Goal: Information Seeking & Learning: Check status

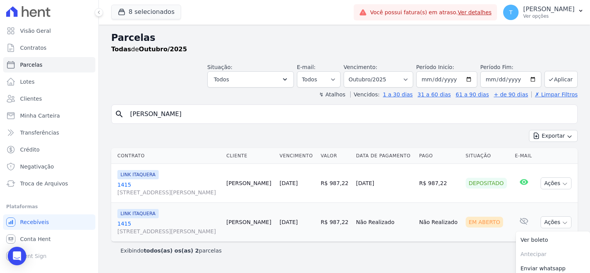
select select
drag, startPoint x: 0, startPoint y: 0, endPoint x: 122, endPoint y: 116, distance: 168.1
click at [122, 116] on div "search [PERSON_NAME]" at bounding box center [344, 114] width 466 height 19
paste input "[PERSON_NAME]"
type input "[PERSON_NAME] [PERSON_NAME]"
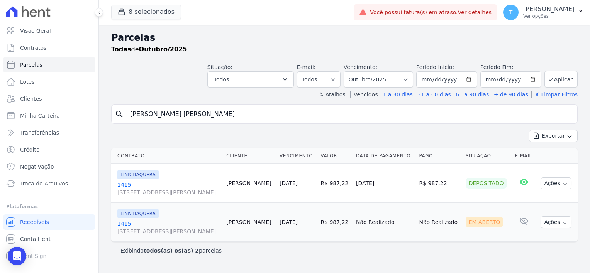
select select
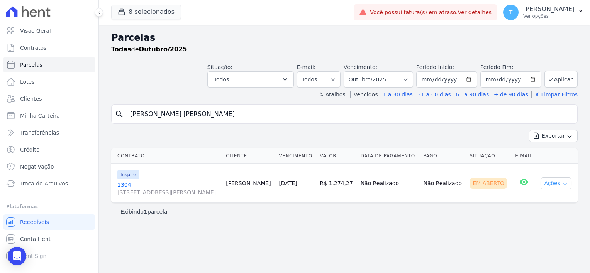
click at [562, 183] on icon "button" at bounding box center [564, 184] width 6 height 6
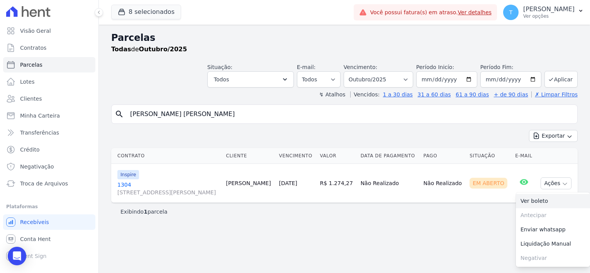
click at [560, 203] on link "Ver boleto" at bounding box center [553, 201] width 74 height 14
click at [42, 118] on span "Minha Carteira" at bounding box center [40, 116] width 40 height 8
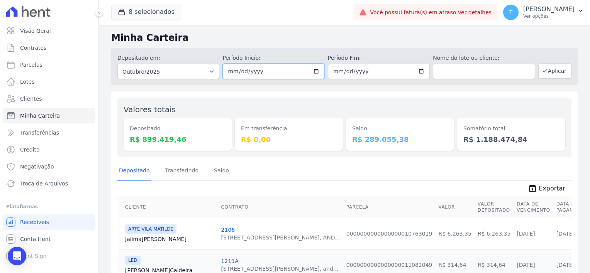
click at [313, 70] on input "[DATE]" at bounding box center [273, 71] width 102 height 15
click at [312, 68] on input "[DATE]" at bounding box center [273, 71] width 102 height 15
type input "[DATE]"
click at [480, 74] on input "text" at bounding box center [484, 71] width 102 height 15
paste input "[PERSON_NAME]"
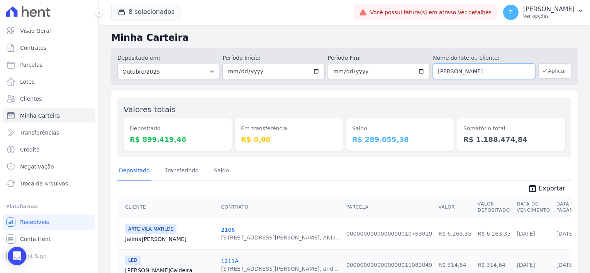
type input "[PERSON_NAME]"
click at [543, 70] on icon "button" at bounding box center [544, 71] width 6 height 6
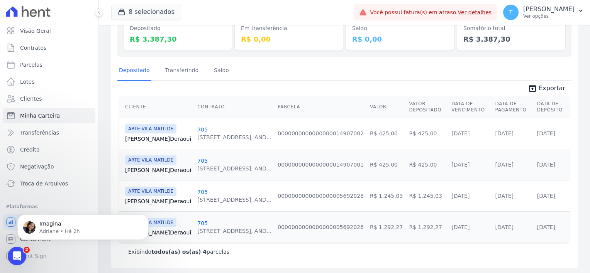
click at [142, 137] on link "Hassan Deraoui" at bounding box center [158, 139] width 66 height 8
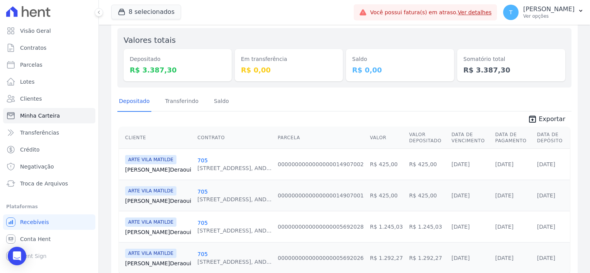
scroll to position [77, 0]
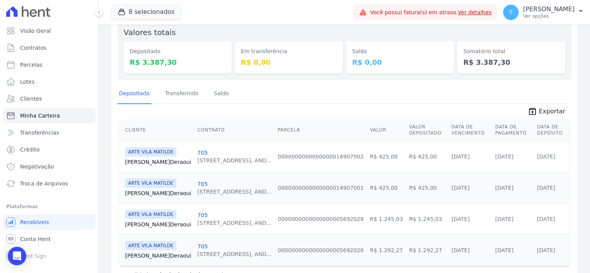
click at [156, 193] on link "Hassan Deraoui" at bounding box center [158, 193] width 66 height 8
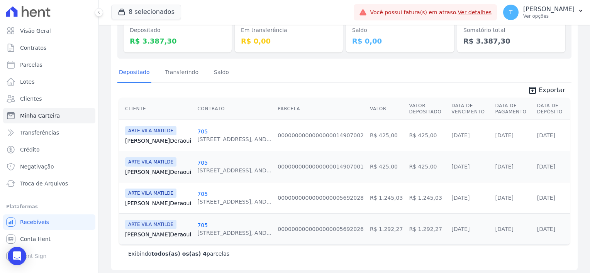
scroll to position [100, 0]
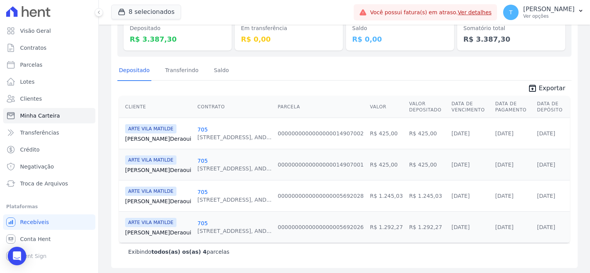
click at [197, 201] on div "[STREET_ADDRESS][PERSON_NAME], AND..." at bounding box center [234, 200] width 74 height 8
click at [156, 198] on link "Hassan Deraoui" at bounding box center [158, 202] width 66 height 8
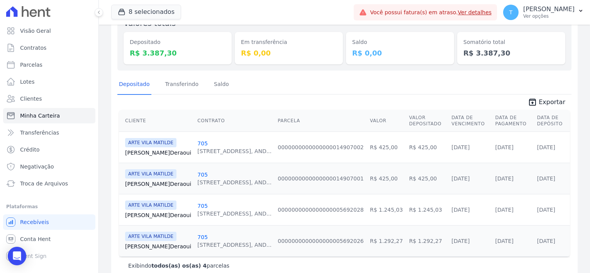
scroll to position [100, 0]
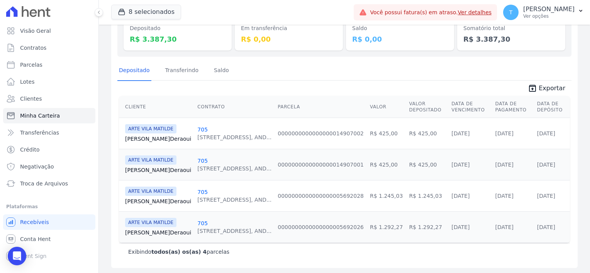
click at [150, 233] on link "Hassan Deraoui" at bounding box center [158, 233] width 66 height 8
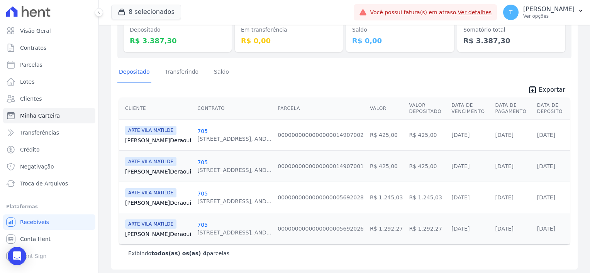
scroll to position [100, 0]
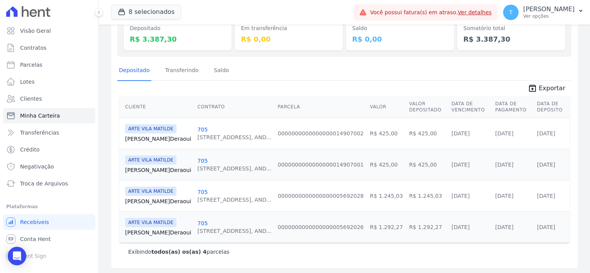
click at [143, 229] on link "Hassan Deraoui" at bounding box center [158, 233] width 66 height 8
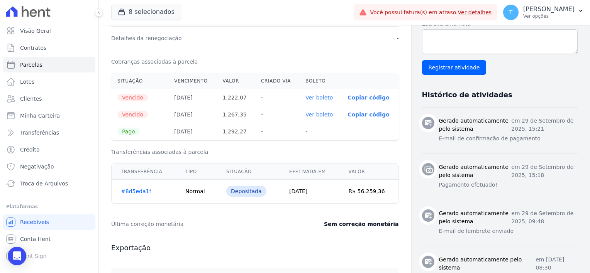
scroll to position [232, 0]
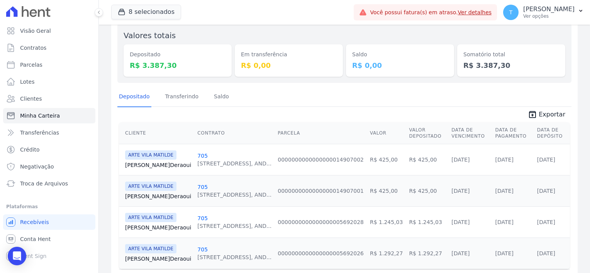
scroll to position [77, 0]
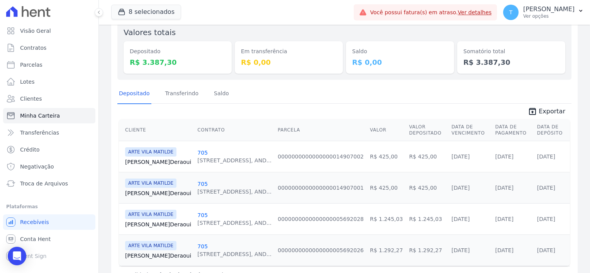
click at [146, 230] on td "ARTE VILA MATILDE Hassan Deraoui" at bounding box center [156, 218] width 75 height 31
click at [145, 226] on link "Hassan Deraoui" at bounding box center [158, 225] width 66 height 8
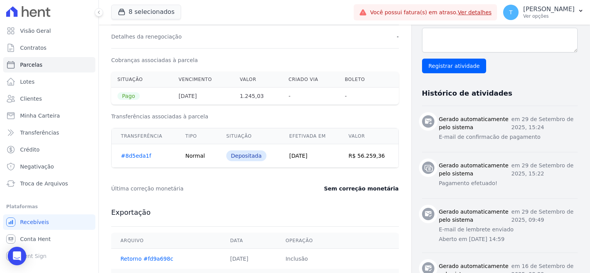
scroll to position [344, 0]
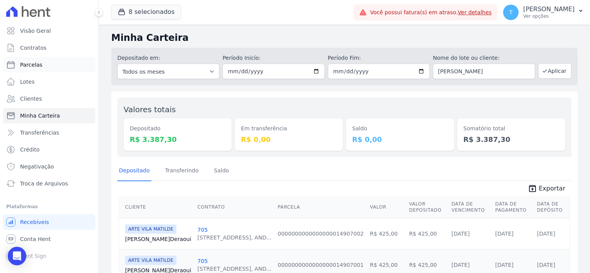
click at [45, 66] on link "Parcelas" at bounding box center [49, 64] width 92 height 15
select select
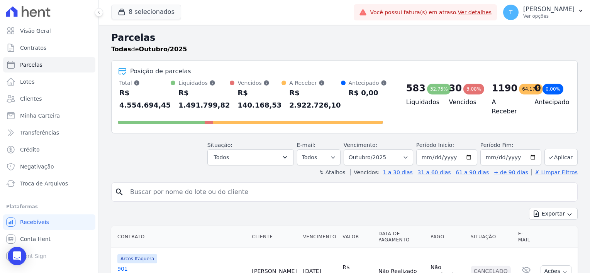
click at [245, 184] on input "search" at bounding box center [349, 191] width 448 height 15
paste input "Stefani Dias Dos Santos"
type input "Stefani Dias Dos Santos"
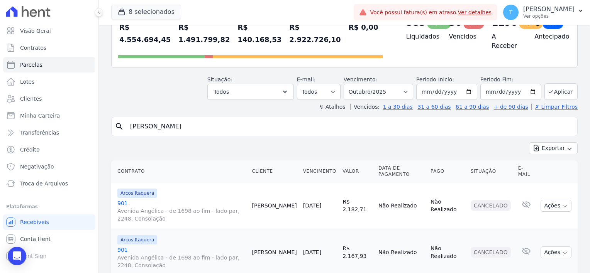
scroll to position [77, 0]
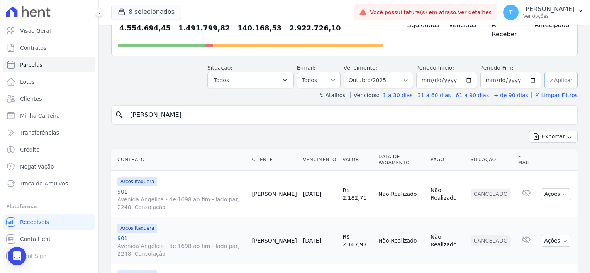
click at [553, 72] on button "Aplicar" at bounding box center [560, 80] width 33 height 17
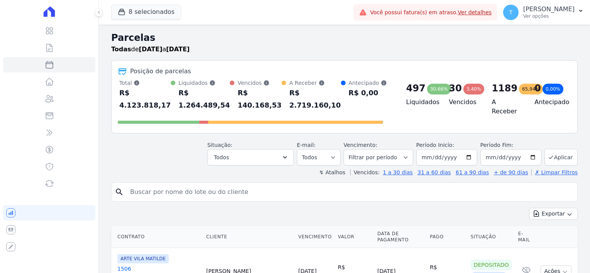
select select
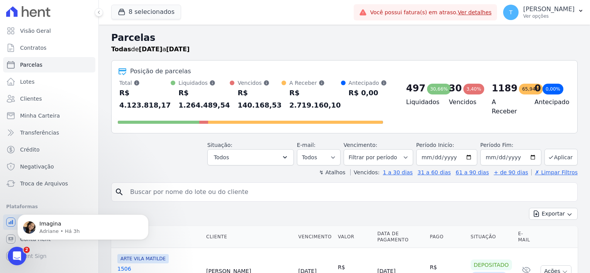
click at [249, 184] on input "search" at bounding box center [349, 191] width 448 height 15
paste input "Stefani Dias Dos Santos"
type input "Stefani Dias Dos Santos"
select select
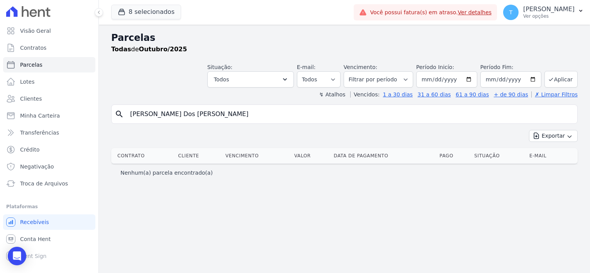
drag, startPoint x: 210, startPoint y: 121, endPoint x: 105, endPoint y: 119, distance: 104.6
click at [105, 119] on div "Parcelas Todas de Outubro/2025 Situação: Agendado Em Aberto Pago Processando Ca…" at bounding box center [344, 149] width 491 height 249
paste input "Wesley Pierre Da Silva"
type input "Wesley Pierre Da Silva"
select select
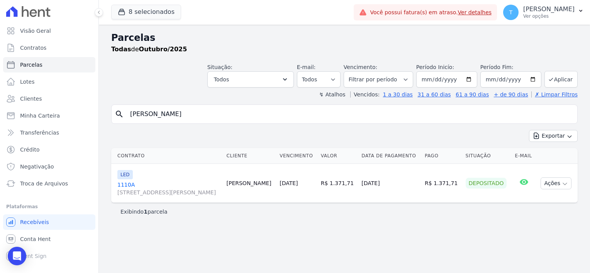
drag, startPoint x: 206, startPoint y: 117, endPoint x: 97, endPoint y: 118, distance: 109.2
click at [97, 118] on div "Visão Geral Contratos Parcelas Lotes Clientes Minha Carteira Transferências Cré…" at bounding box center [295, 136] width 590 height 273
paste input "Rita de Cássia Porto d"
type input "Rita de Cássia Porto da Silva"
